Goal: Navigation & Orientation: Find specific page/section

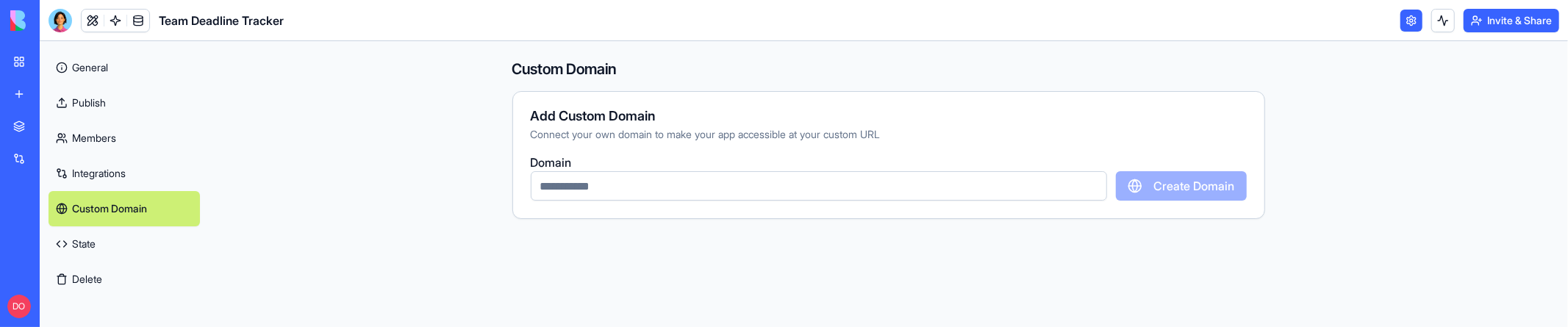
click at [37, 60] on div "My workspace" at bounding box center [45, 61] width 19 height 15
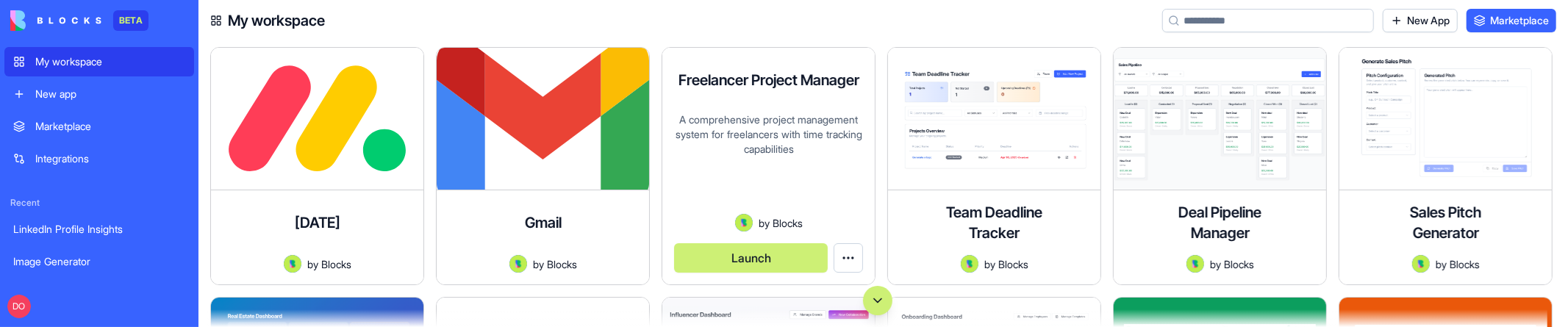
click at [766, 250] on button "Launch" at bounding box center [751, 258] width 154 height 29
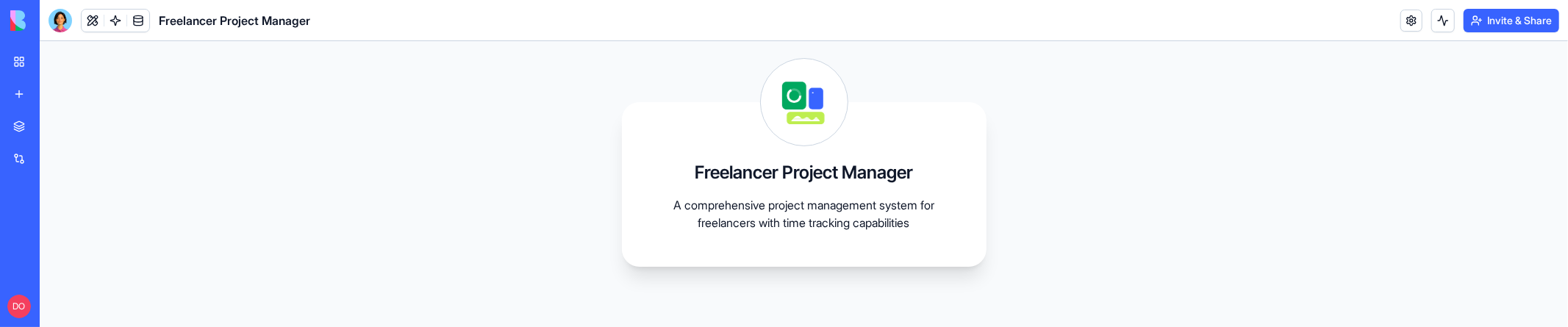
click at [20, 54] on link "My workspace" at bounding box center [34, 61] width 59 height 29
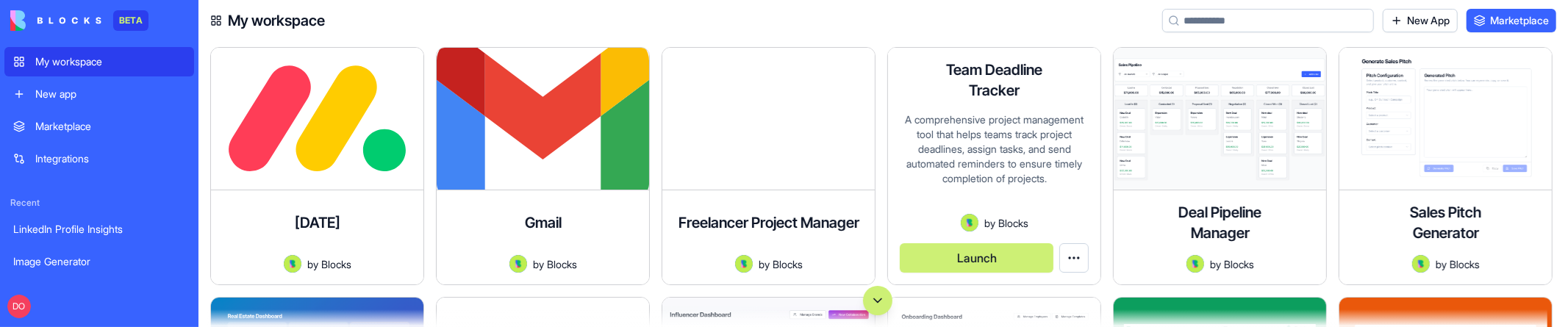
click at [995, 265] on button "Launch" at bounding box center [977, 258] width 154 height 29
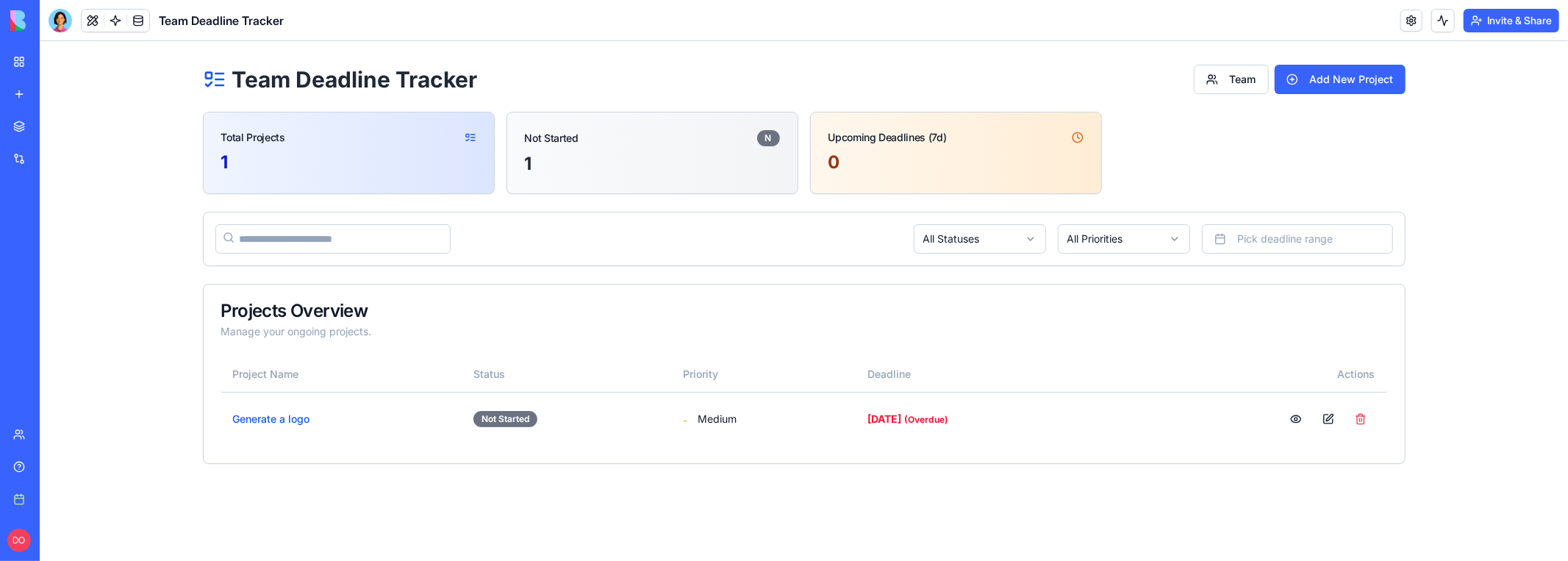
click at [31, 327] on link "Help" at bounding box center [34, 466] width 59 height 29
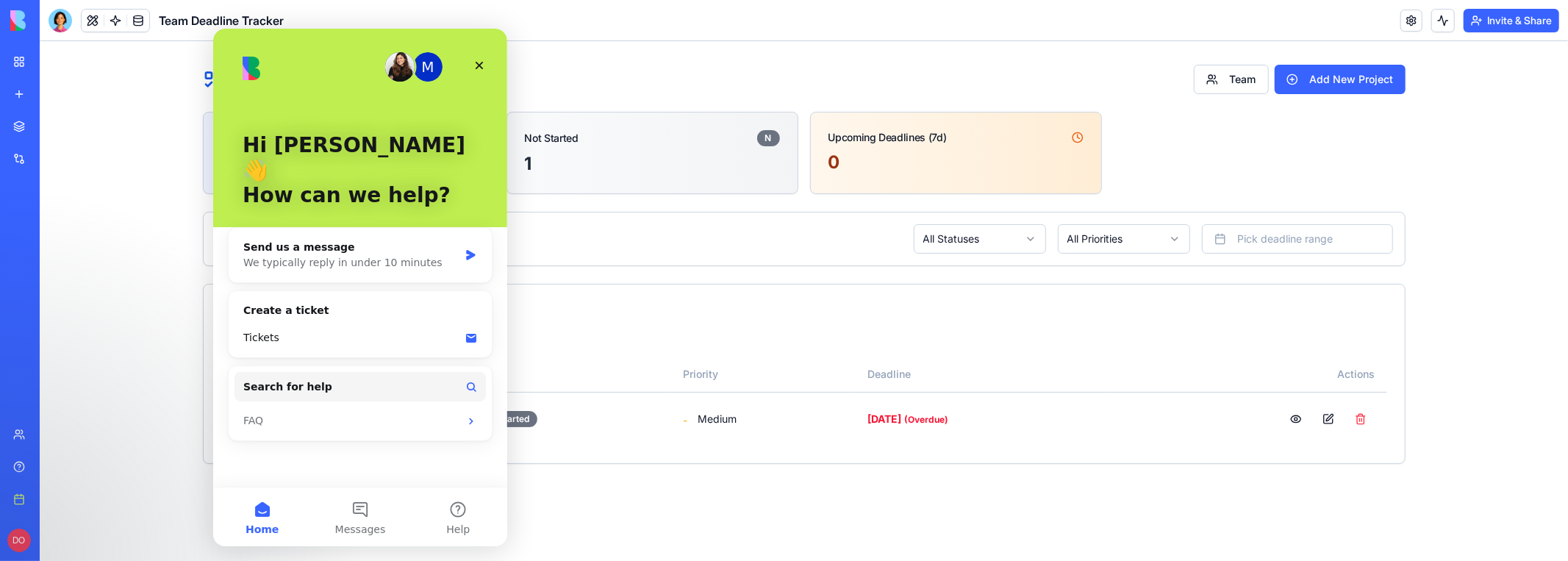
click at [435, 69] on div "M" at bounding box center [427, 66] width 29 height 29
click at [407, 69] on img "Intercom messenger" at bounding box center [398, 66] width 29 height 29
click at [400, 80] on img "Intercom messenger" at bounding box center [398, 66] width 29 height 29
click at [432, 74] on div "M" at bounding box center [427, 66] width 29 height 29
click at [478, 70] on icon "Close" at bounding box center [478, 65] width 12 height 12
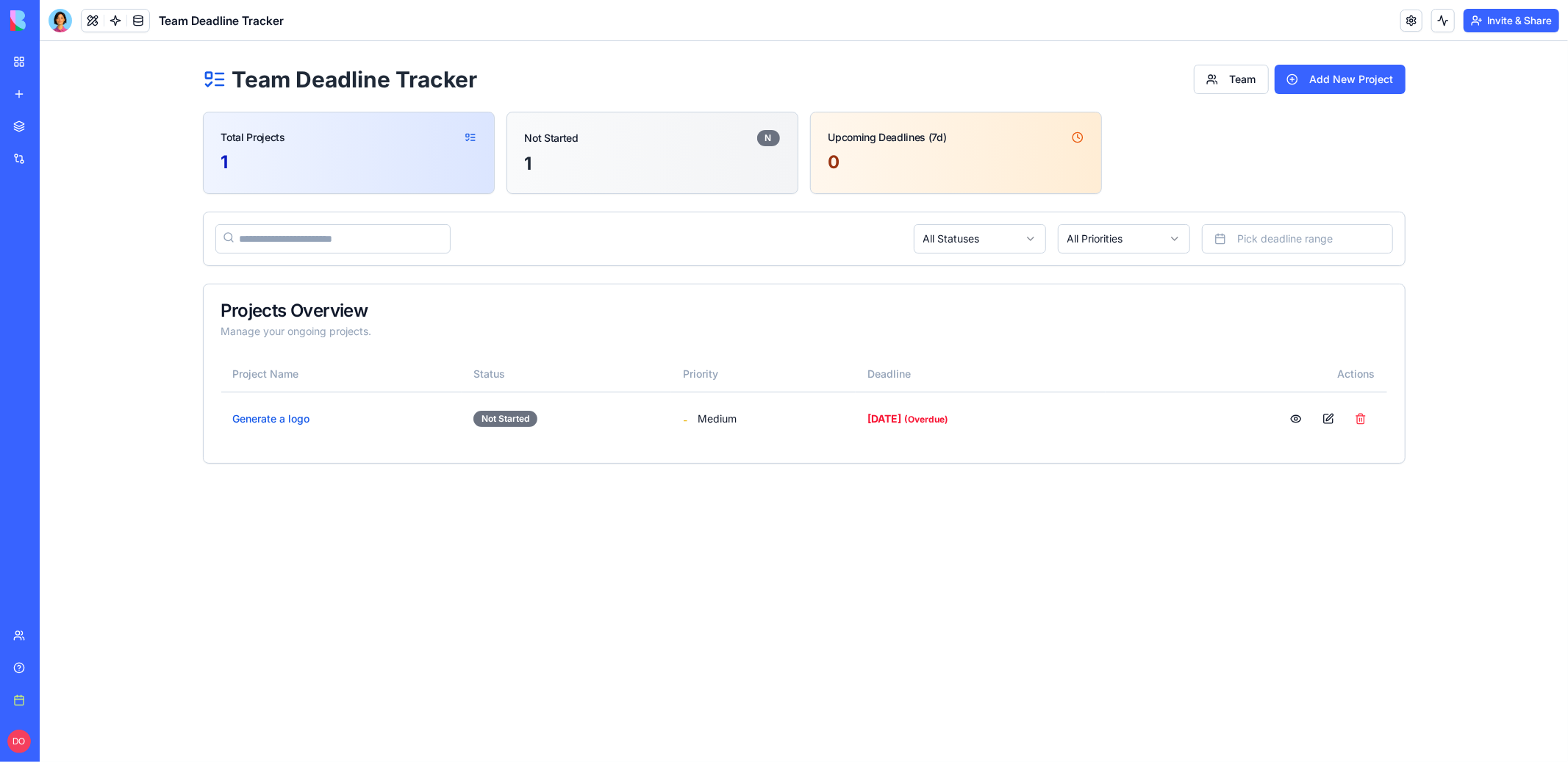
click at [1288, 327] on html "Team Deadline Tracker Team Add New Project Total Projects 1 Not Started N 1 Upc…" at bounding box center [803, 263] width 1529 height 446
drag, startPoint x: 677, startPoint y: 519, endPoint x: 556, endPoint y: 409, distance: 163.5
click at [677, 327] on html "Team Deadline Tracker Team Add New Project Total Projects 1 Not Started N 1 Upc…" at bounding box center [803, 263] width 1529 height 446
click at [54, 60] on div "My workspace" at bounding box center [45, 61] width 19 height 15
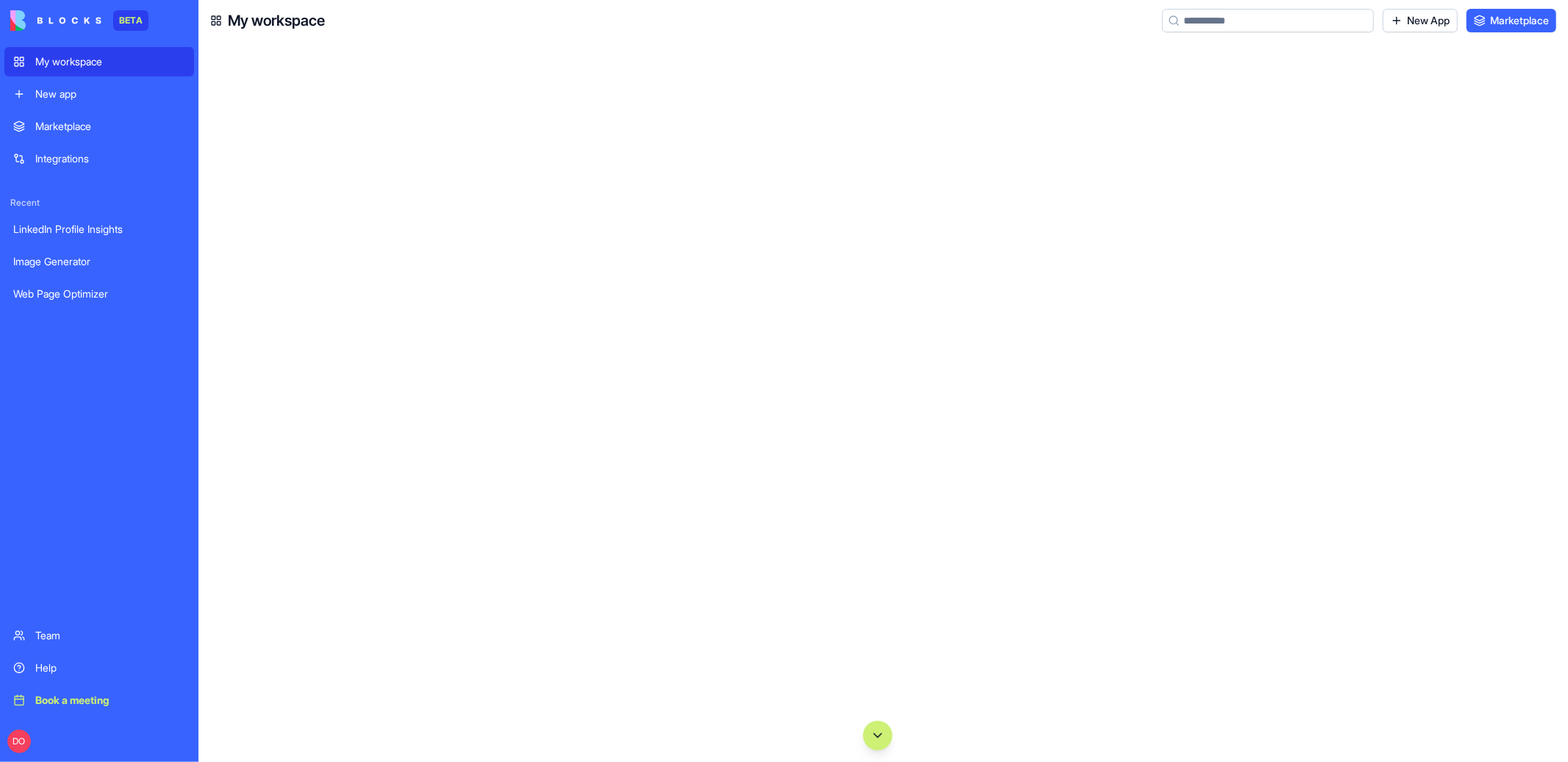
scroll to position [26974, 0]
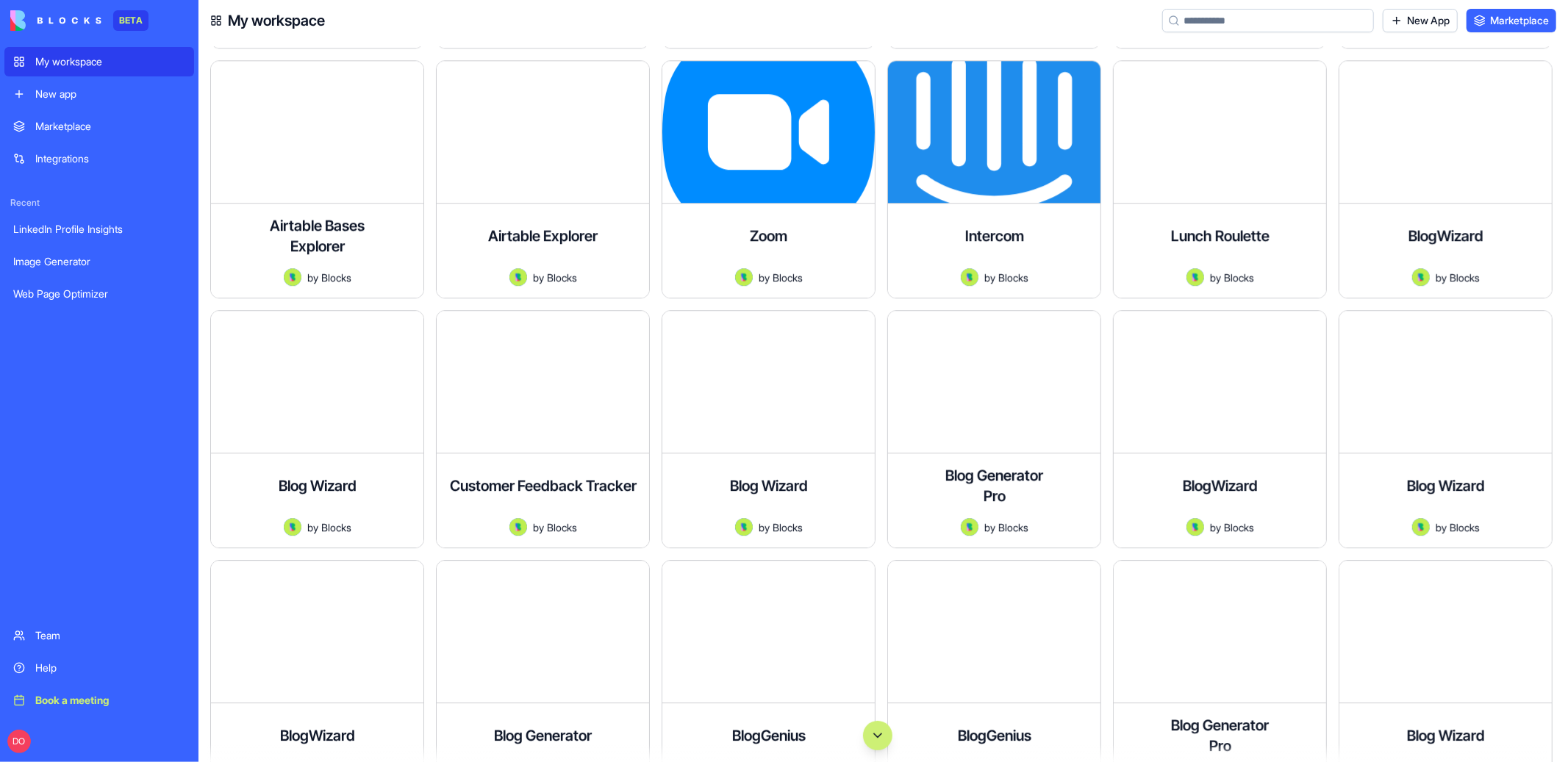
click at [89, 61] on div "My workspace" at bounding box center [110, 61] width 150 height 15
